Goal: Information Seeking & Learning: Check status

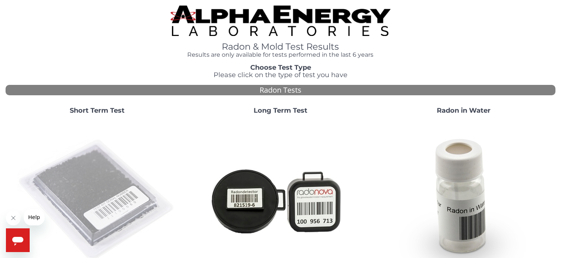
click at [113, 171] on img at bounding box center [96, 199] width 159 height 159
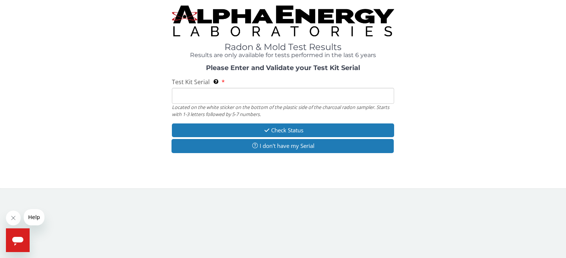
click at [179, 96] on input "Test Kit Serial Located on the white sticker on the bottom of the plastic side …" at bounding box center [283, 96] width 222 height 16
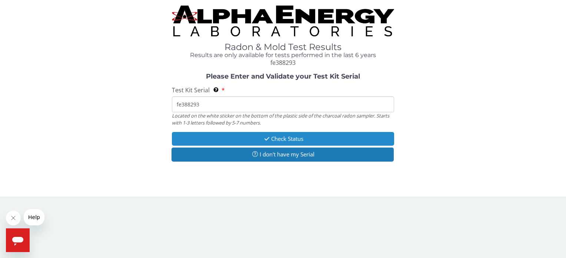
type input "fe388293"
click at [270, 139] on button "Check Status" at bounding box center [283, 139] width 222 height 14
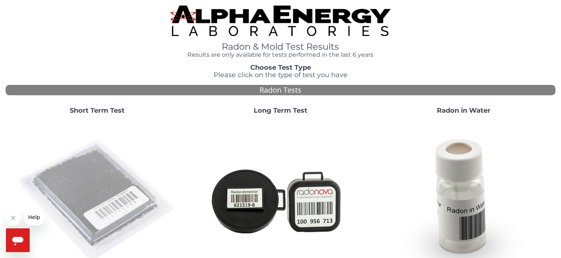
click at [113, 184] on img at bounding box center [96, 199] width 159 height 159
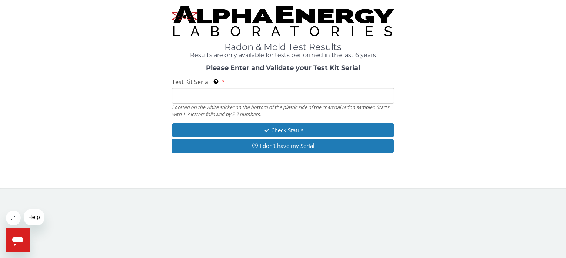
click at [185, 95] on input "Test Kit Serial Located on the white sticker on the bottom of the plastic side …" at bounding box center [283, 96] width 222 height 16
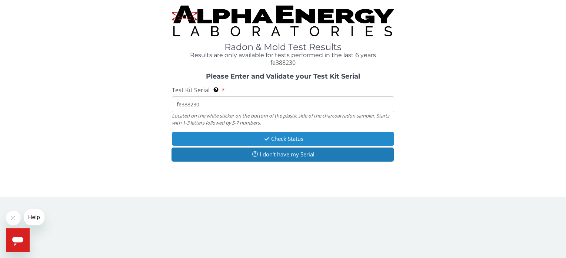
type input "fe388230"
click at [267, 139] on icon "button" at bounding box center [267, 139] width 9 height 6
